Goal: Find specific page/section: Find specific page/section

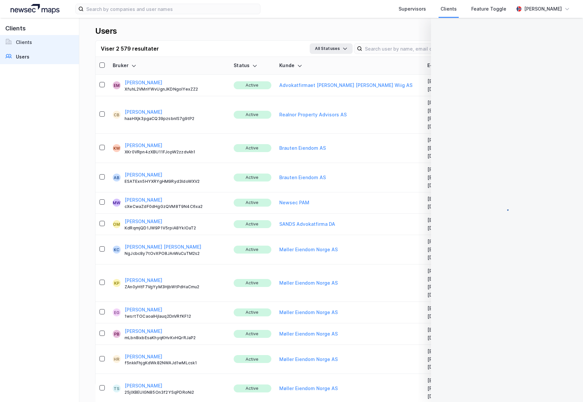
click at [20, 43] on div "Clients" at bounding box center [24, 42] width 16 height 8
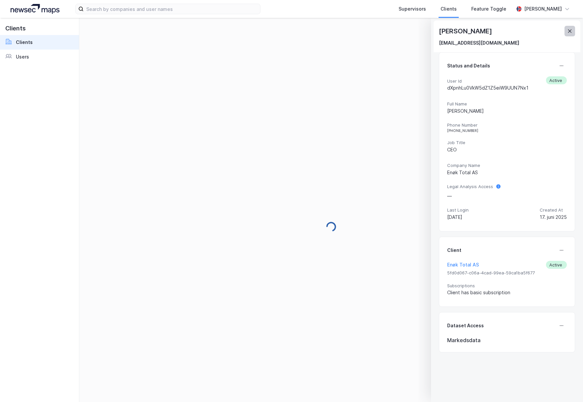
click at [573, 31] on button at bounding box center [569, 31] width 11 height 11
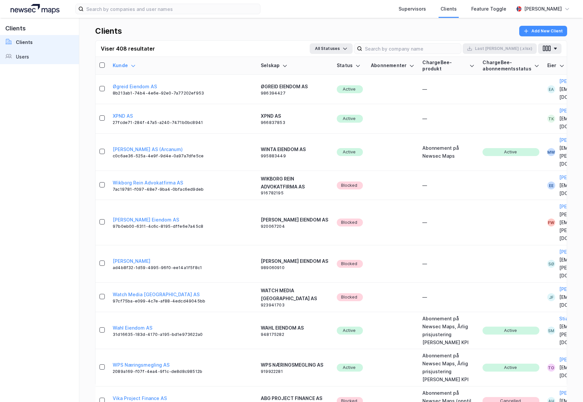
click at [40, 56] on link "Users" at bounding box center [39, 57] width 79 height 15
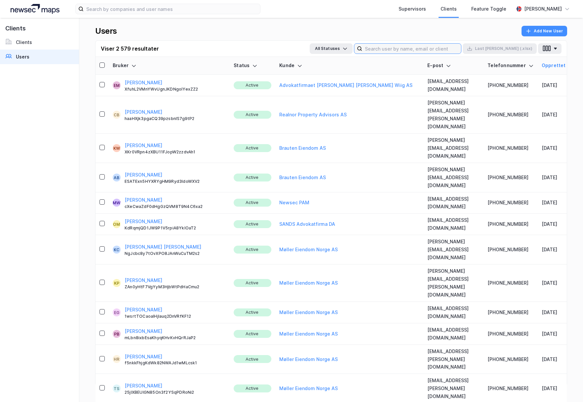
click at [446, 52] on input at bounding box center [411, 49] width 99 height 10
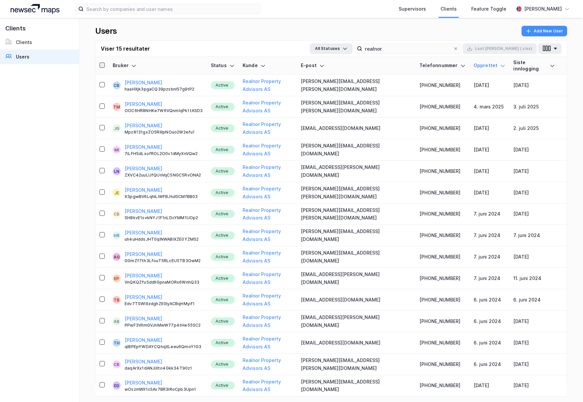
click at [100, 65] on div at bounding box center [101, 64] width 5 height 5
click at [101, 63] on icon at bounding box center [102, 65] width 5 height 5
click at [435, 50] on input "realnor" at bounding box center [407, 49] width 91 height 10
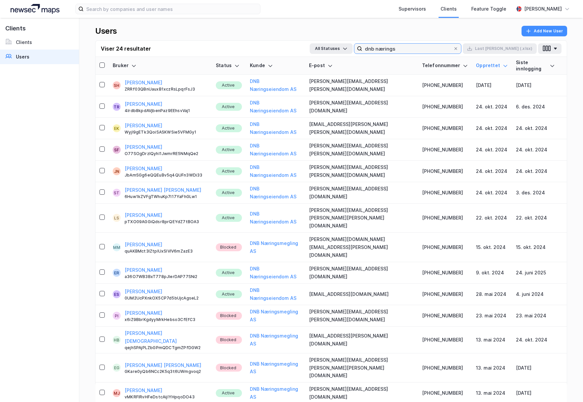
type input "dnb nærings"
click at [457, 48] on icon at bounding box center [455, 48] width 3 height 3
click at [453, 48] on input "dnb nærings" at bounding box center [407, 49] width 91 height 10
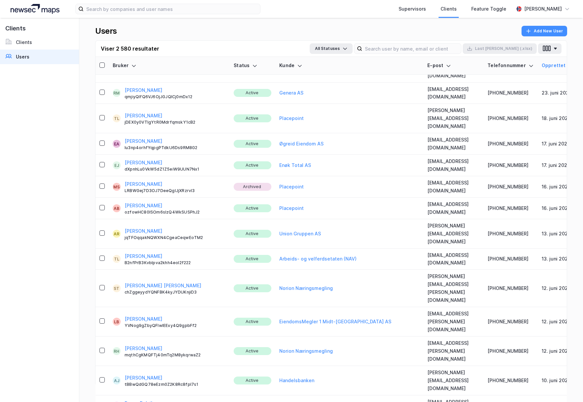
scroll to position [747, 0]
